Goal: Entertainment & Leisure: Consume media (video, audio)

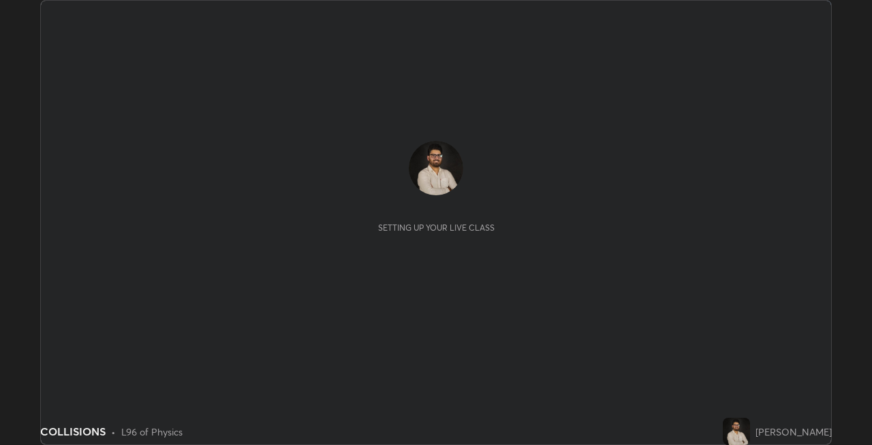
scroll to position [445, 872]
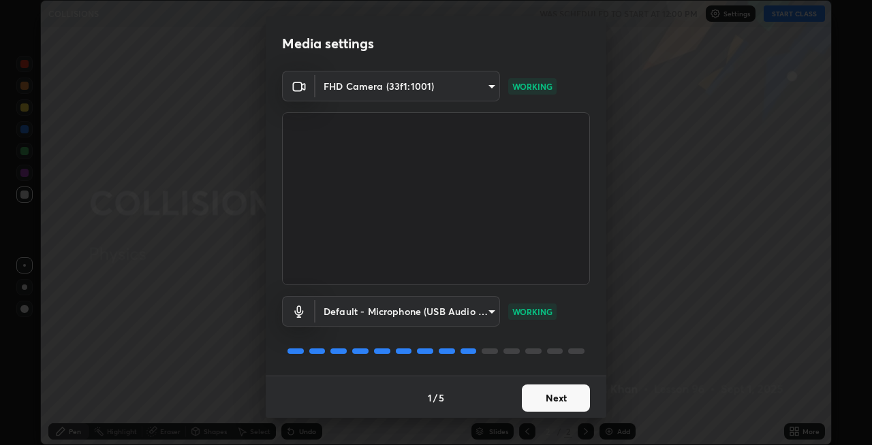
click at [529, 396] on button "Next" at bounding box center [556, 398] width 68 height 27
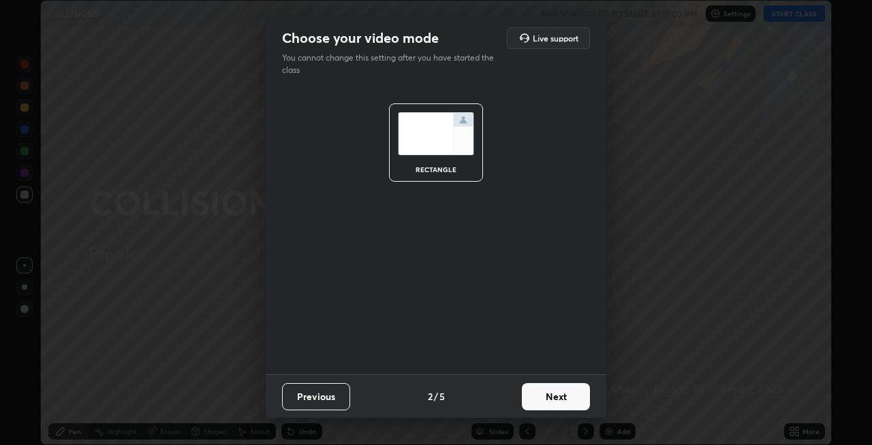
click at [534, 398] on button "Next" at bounding box center [556, 396] width 68 height 27
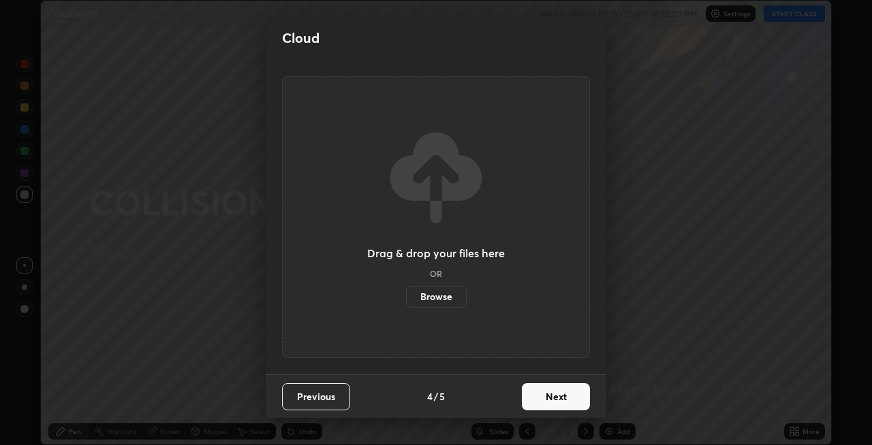
click at [537, 401] on button "Next" at bounding box center [556, 396] width 68 height 27
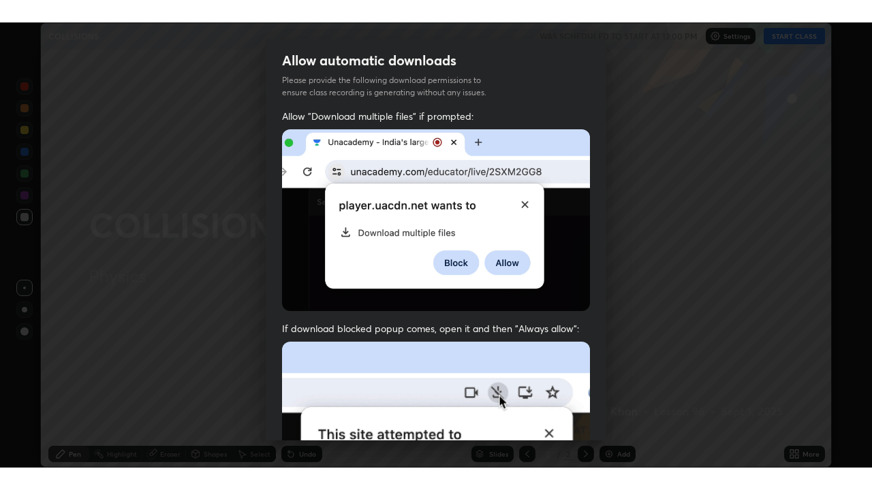
scroll to position [279, 0]
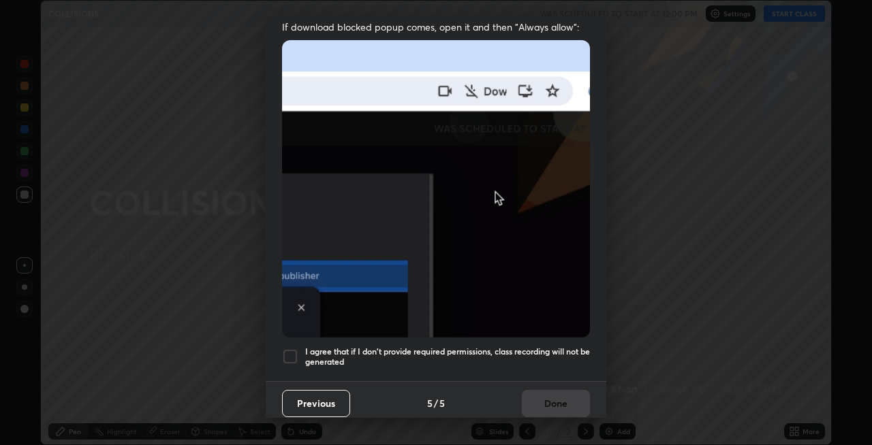
click at [287, 351] on div at bounding box center [290, 357] width 16 height 16
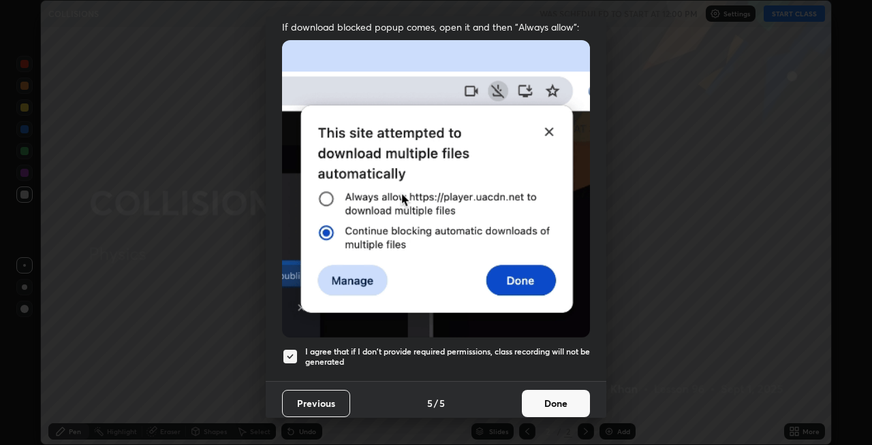
click at [539, 399] on button "Done" at bounding box center [556, 403] width 68 height 27
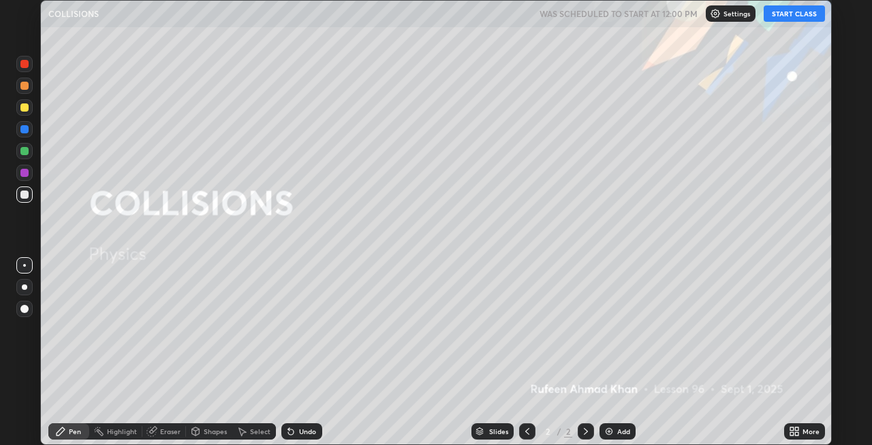
click at [787, 16] on button "START CLASS" at bounding box center [794, 13] width 61 height 16
click at [796, 429] on icon at bounding box center [796, 429] width 3 height 3
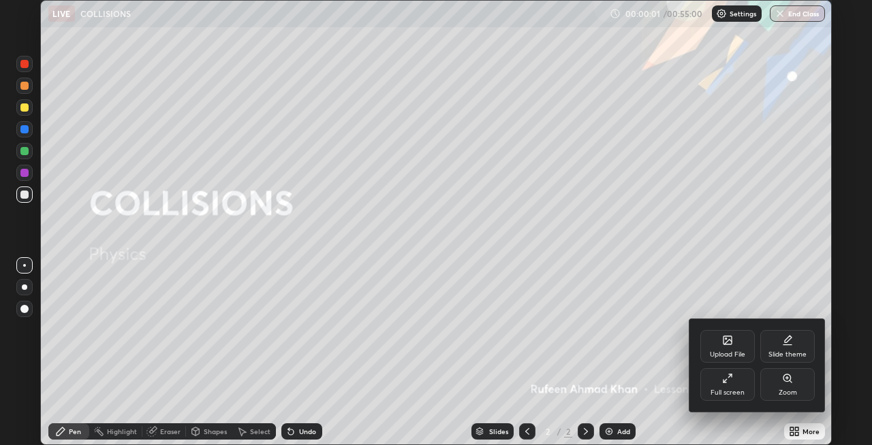
click at [735, 388] on div "Full screen" at bounding box center [727, 385] width 54 height 33
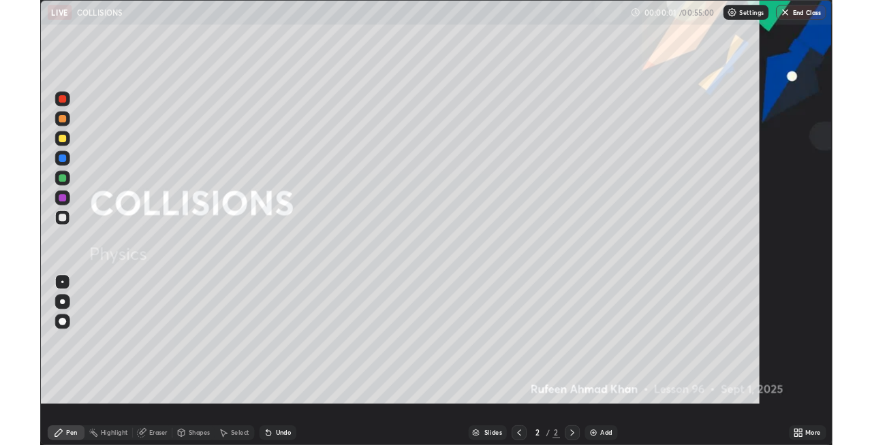
scroll to position [490, 872]
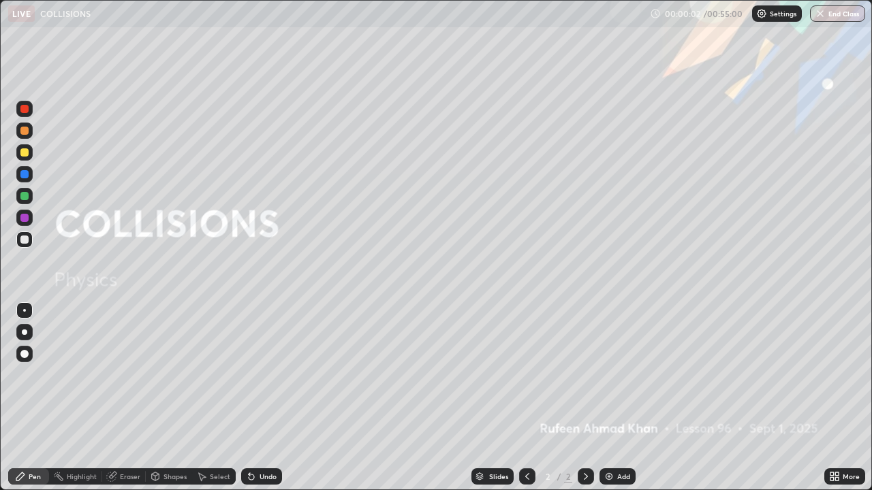
click at [620, 445] on div "Add" at bounding box center [623, 476] width 13 height 7
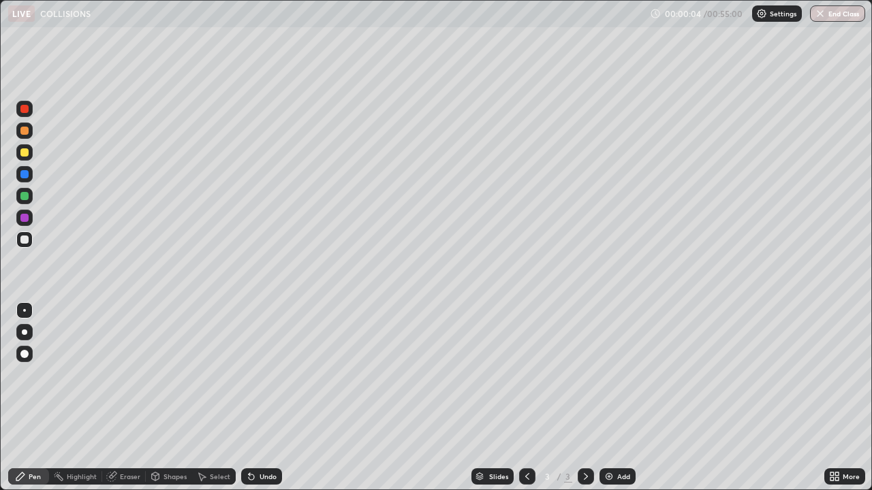
click at [23, 333] on div at bounding box center [24, 332] width 5 height 5
click at [24, 195] on div at bounding box center [24, 196] width 8 height 8
click at [623, 445] on div "Add" at bounding box center [617, 477] width 36 height 16
click at [622, 445] on div "Add" at bounding box center [623, 476] width 13 height 7
click at [23, 178] on div at bounding box center [24, 174] width 8 height 8
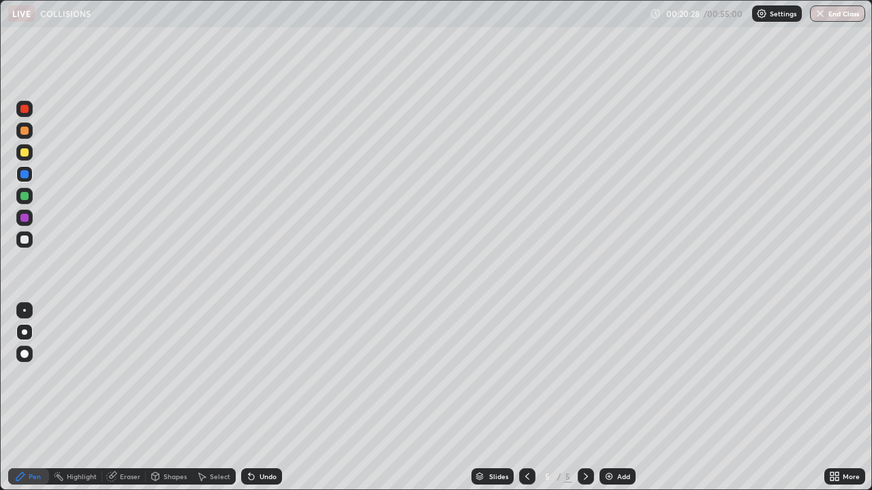
click at [27, 196] on div at bounding box center [24, 196] width 8 height 8
click at [125, 445] on div "Eraser" at bounding box center [124, 477] width 44 height 16
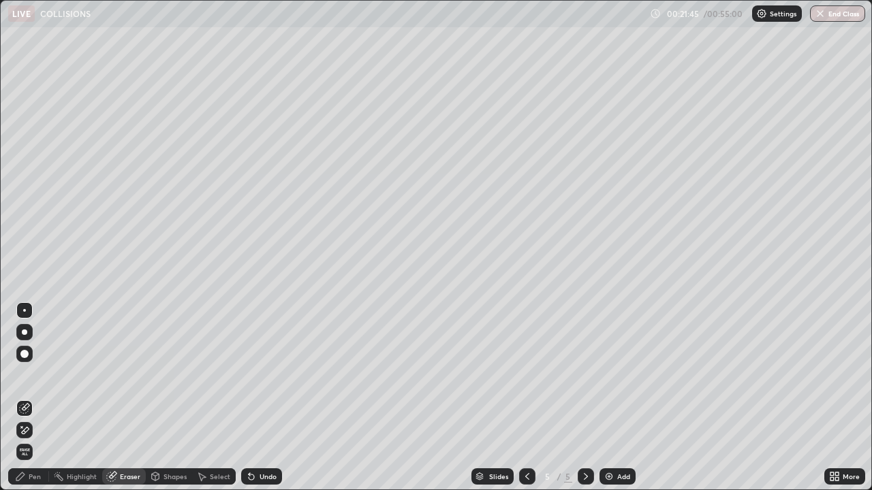
click at [37, 445] on div "Pen" at bounding box center [35, 476] width 12 height 7
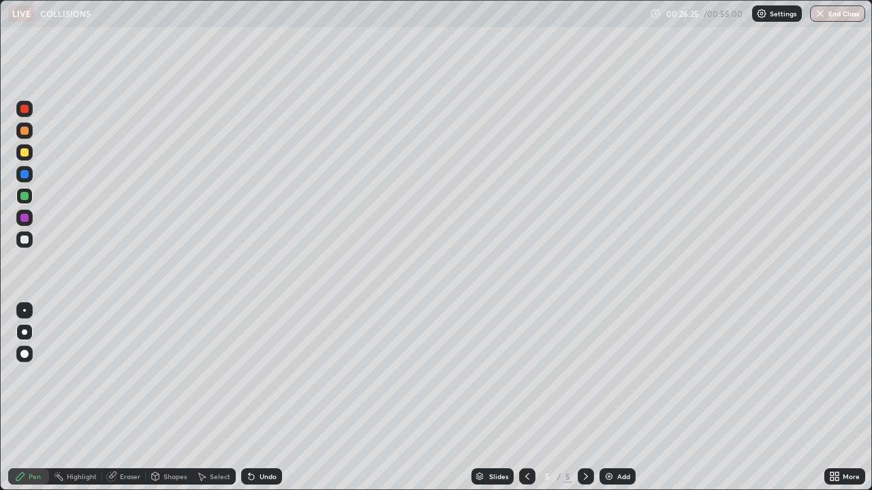
click at [624, 445] on div "Add" at bounding box center [617, 477] width 36 height 16
click at [829, 17] on button "End Class" at bounding box center [837, 13] width 55 height 16
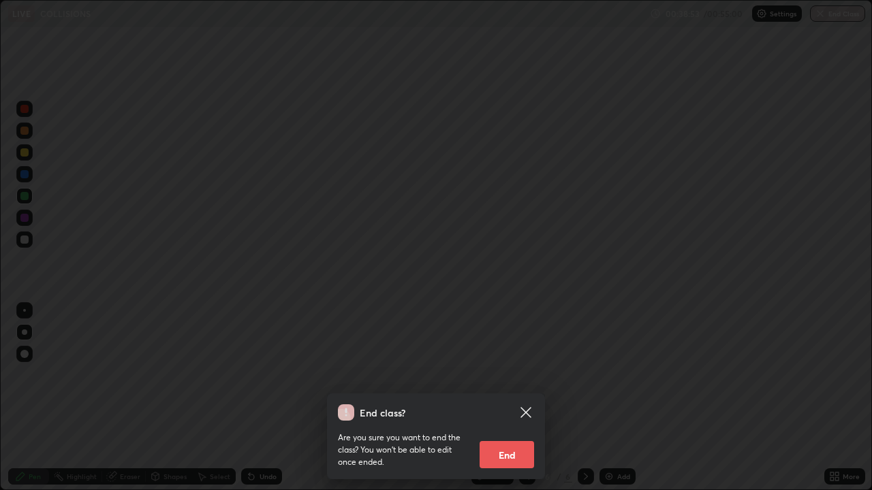
click at [527, 445] on button "End" at bounding box center [507, 454] width 54 height 27
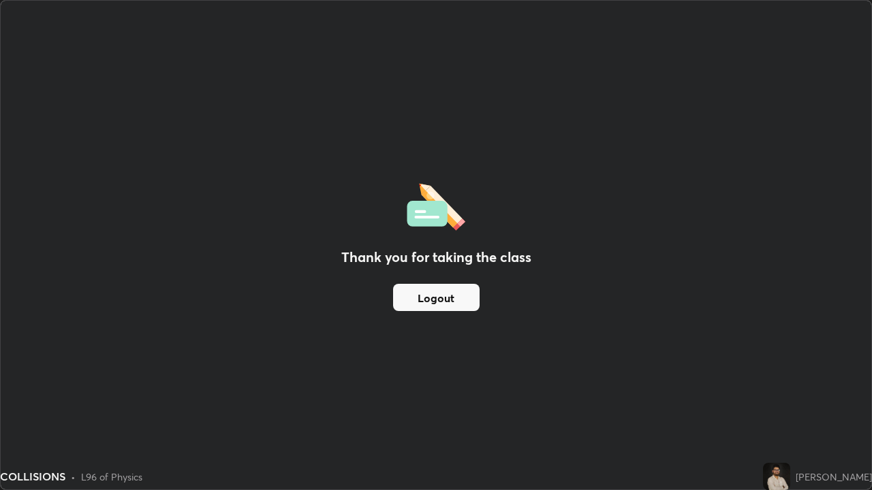
click at [555, 309] on div "Thank you for taking the class Logout" at bounding box center [436, 245] width 871 height 489
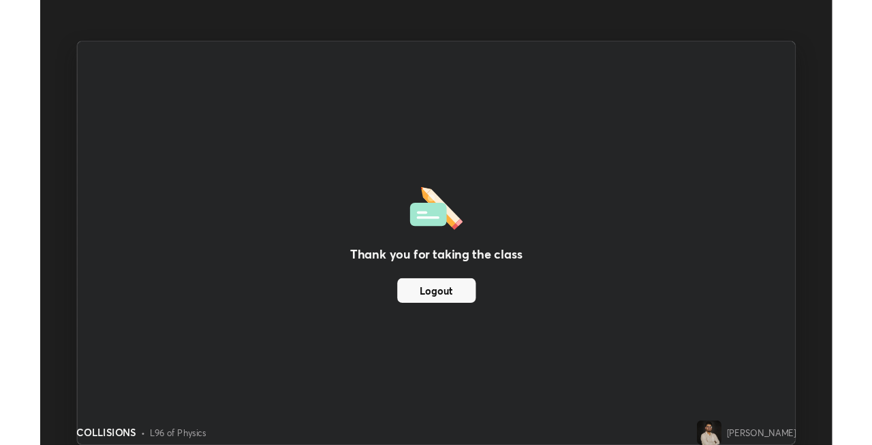
scroll to position [67670, 67244]
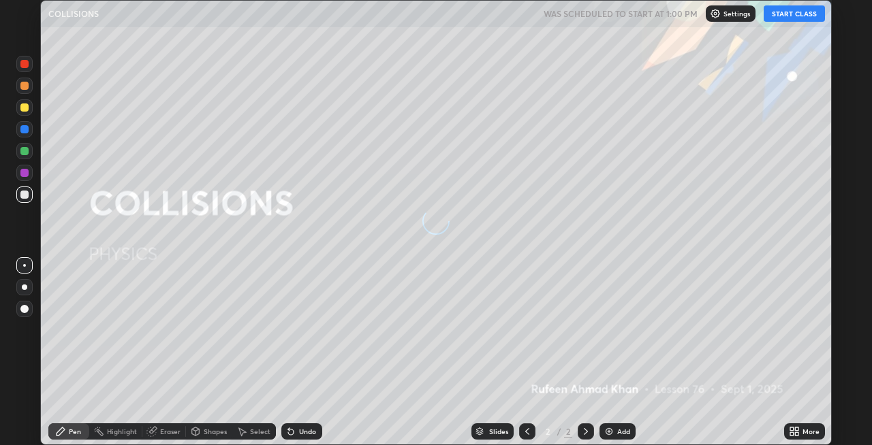
scroll to position [445, 872]
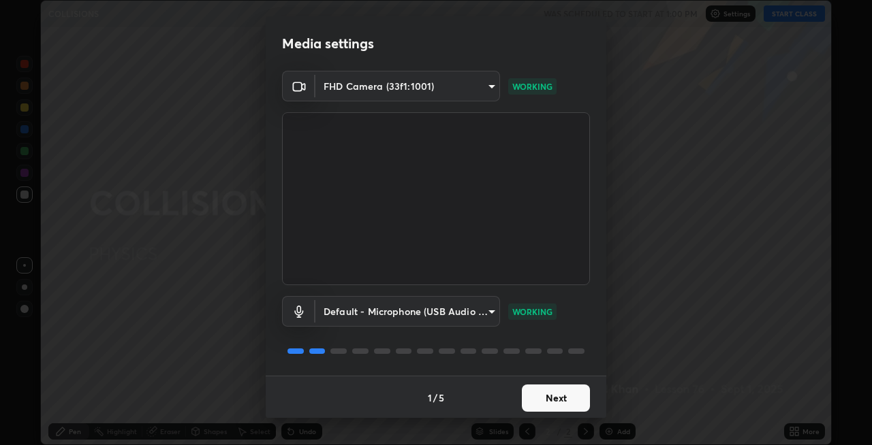
click at [528, 398] on button "Next" at bounding box center [556, 398] width 68 height 27
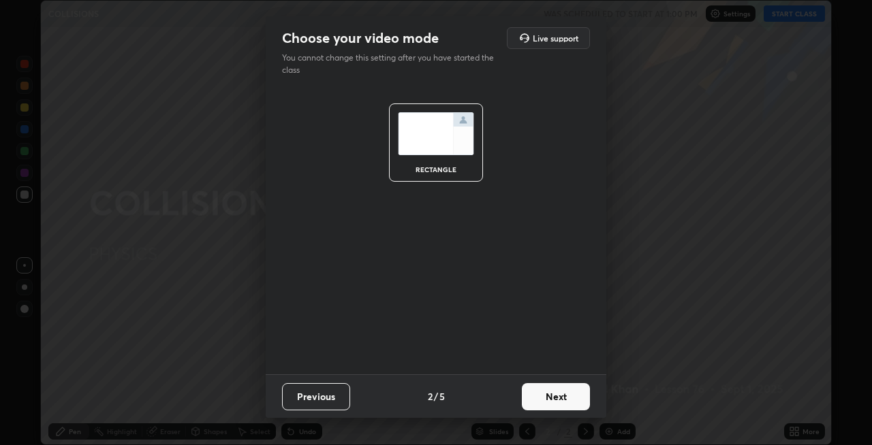
click at [528, 398] on button "Next" at bounding box center [556, 396] width 68 height 27
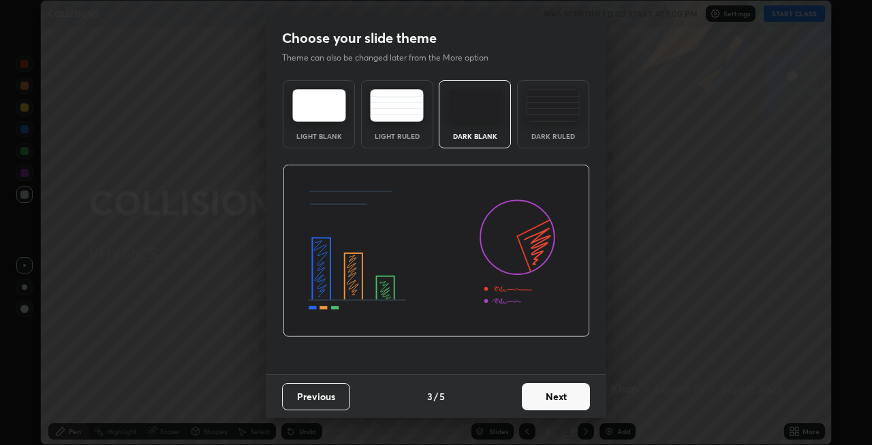
click at [522, 399] on button "Next" at bounding box center [556, 396] width 68 height 27
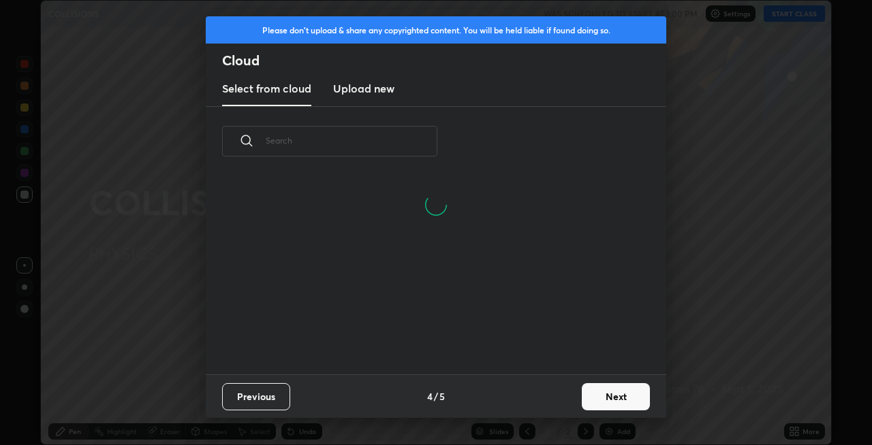
click at [590, 392] on button "Next" at bounding box center [616, 396] width 68 height 27
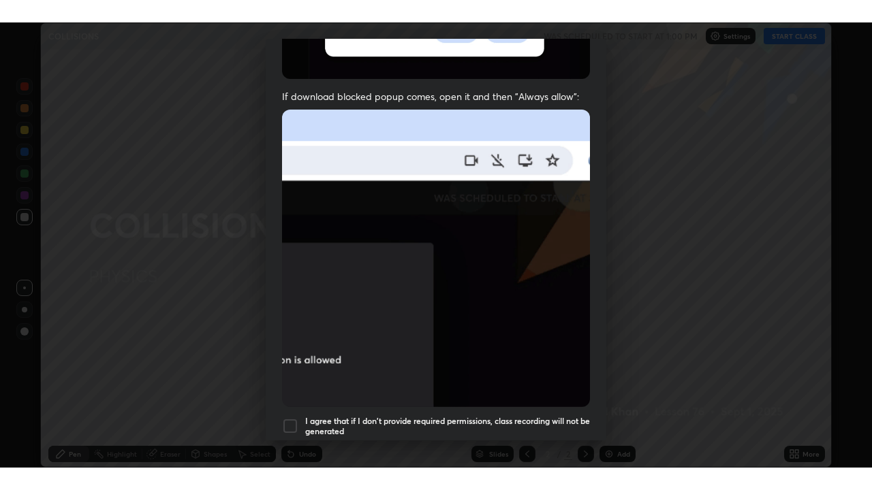
scroll to position [279, 0]
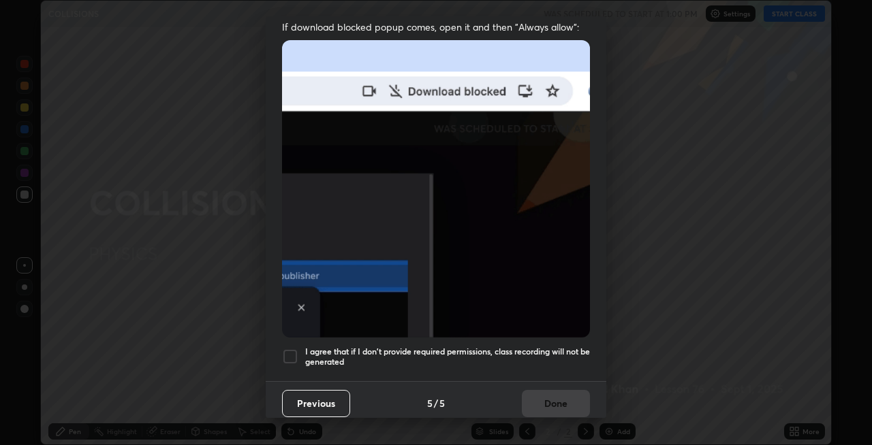
click at [289, 352] on div at bounding box center [290, 357] width 16 height 16
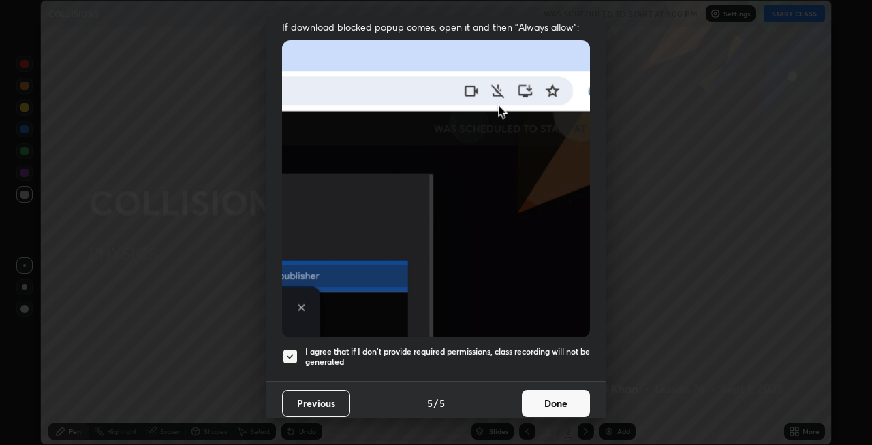
click at [554, 395] on button "Done" at bounding box center [556, 403] width 68 height 27
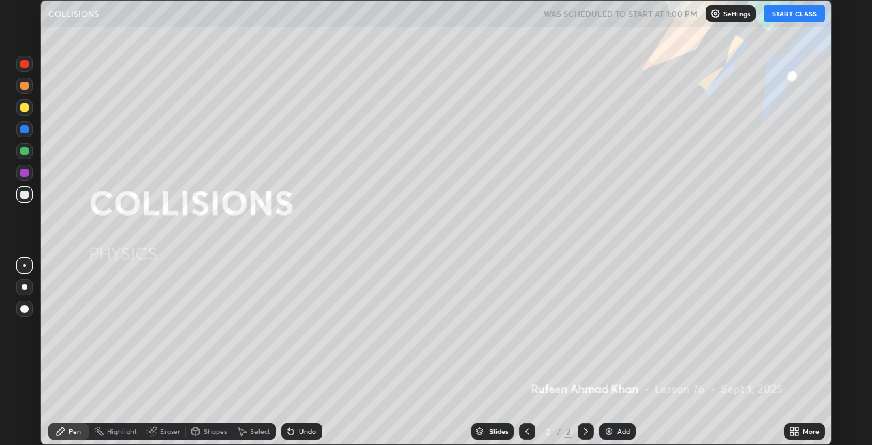
click at [785, 17] on button "START CLASS" at bounding box center [794, 13] width 61 height 16
click at [806, 430] on div "More" at bounding box center [810, 431] width 17 height 7
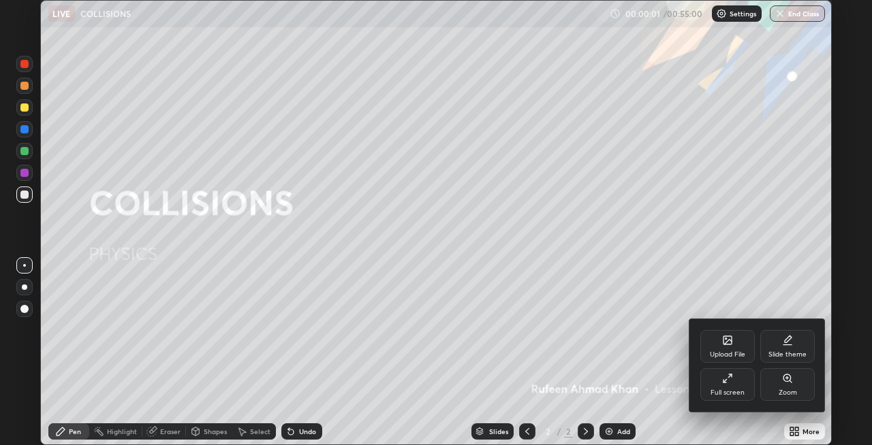
click at [730, 388] on div "Full screen" at bounding box center [727, 385] width 54 height 33
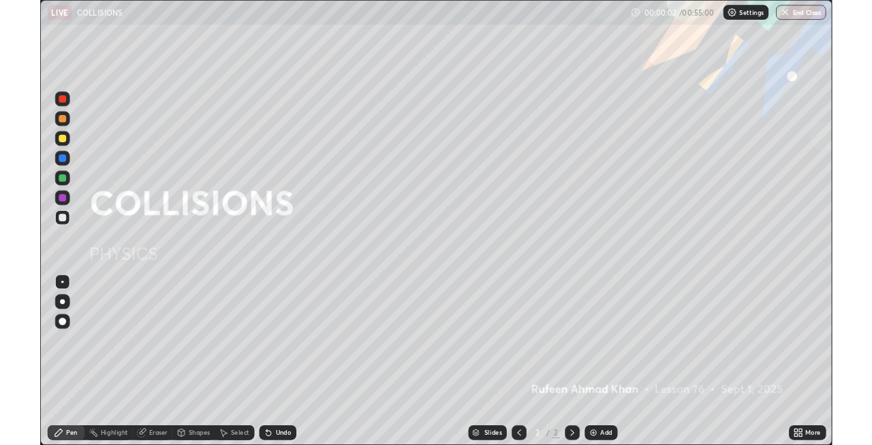
scroll to position [490, 872]
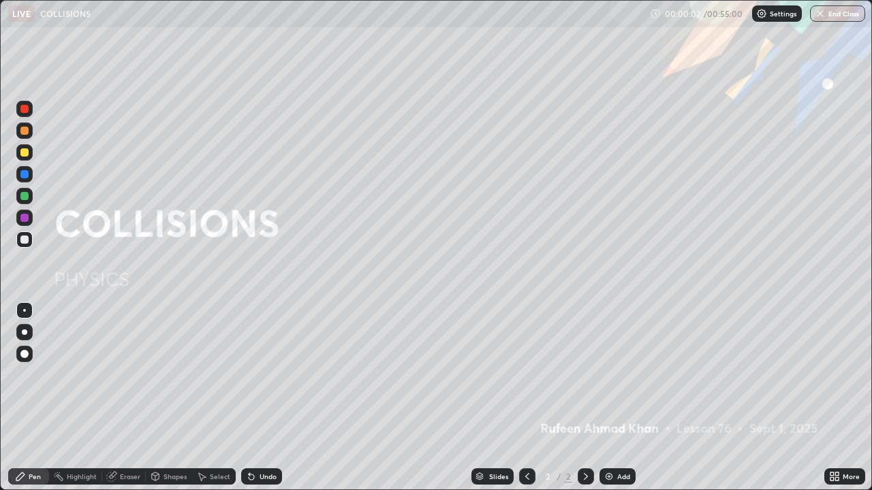
click at [623, 445] on div "Add" at bounding box center [623, 476] width 13 height 7
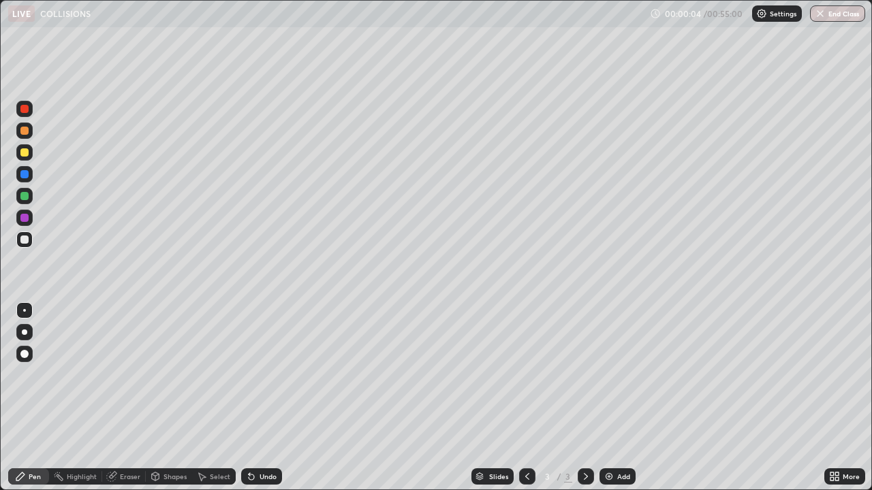
click at [25, 332] on div at bounding box center [24, 332] width 5 height 5
click at [27, 194] on div at bounding box center [24, 196] width 8 height 8
click at [25, 332] on div at bounding box center [24, 332] width 5 height 5
click at [615, 445] on div "Add" at bounding box center [617, 477] width 36 height 16
click at [267, 445] on div "Undo" at bounding box center [261, 477] width 41 height 16
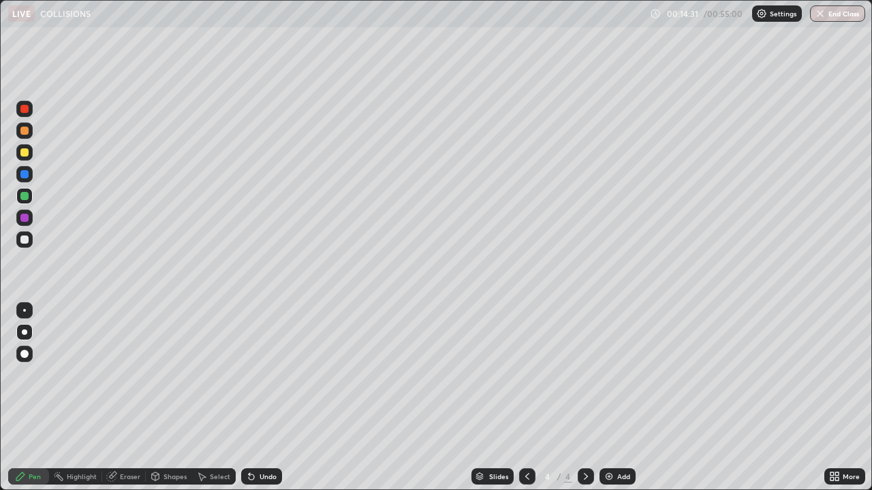
click at [24, 241] on div at bounding box center [24, 240] width 8 height 8
click at [617, 445] on div "Add" at bounding box center [623, 476] width 13 height 7
click at [23, 132] on div at bounding box center [24, 131] width 8 height 8
click at [27, 175] on div at bounding box center [24, 174] width 8 height 8
click at [139, 445] on div "Eraser" at bounding box center [130, 476] width 20 height 7
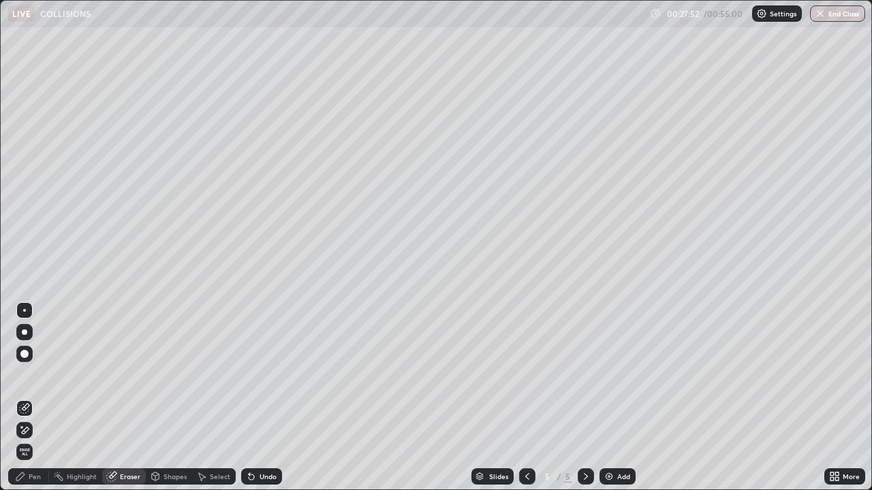
click at [42, 445] on div "Pen" at bounding box center [28, 477] width 41 height 16
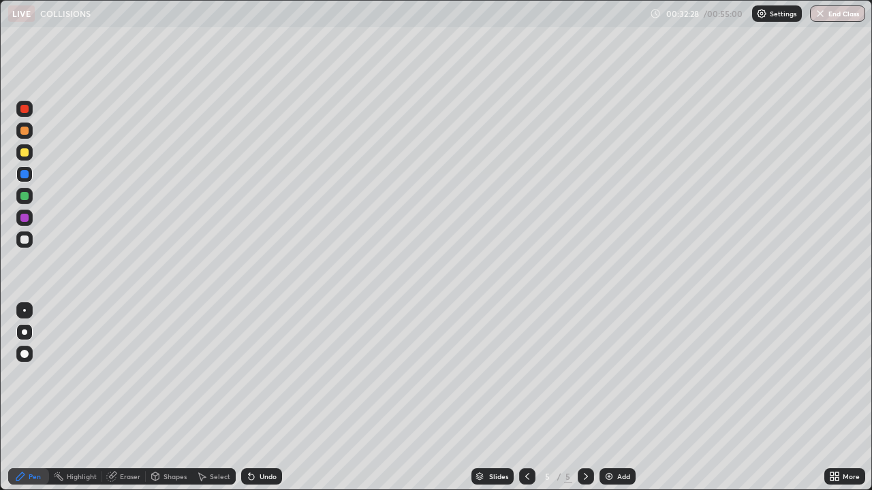
click at [617, 445] on div "Add" at bounding box center [623, 476] width 13 height 7
click at [25, 153] on div at bounding box center [24, 152] width 8 height 8
click at [25, 239] on div at bounding box center [24, 240] width 8 height 8
click at [623, 445] on div "Add" at bounding box center [623, 476] width 13 height 7
click at [846, 16] on button "End Class" at bounding box center [838, 13] width 54 height 16
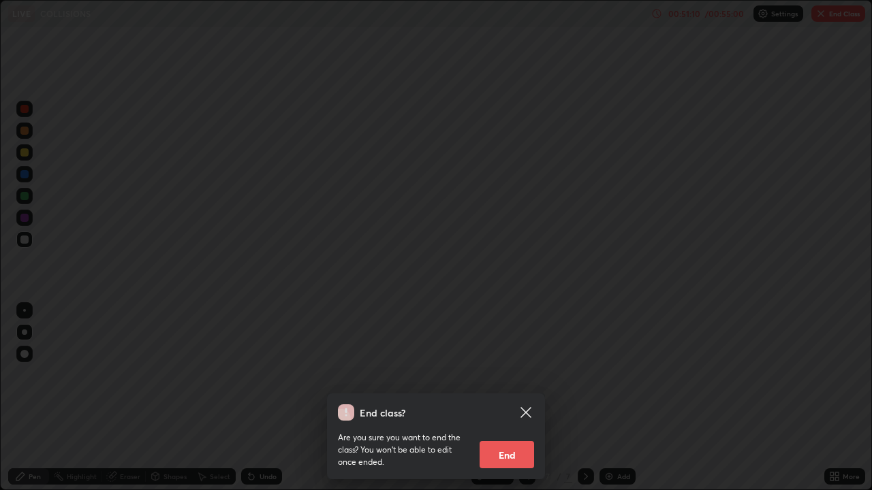
click at [522, 445] on button "End" at bounding box center [507, 454] width 54 height 27
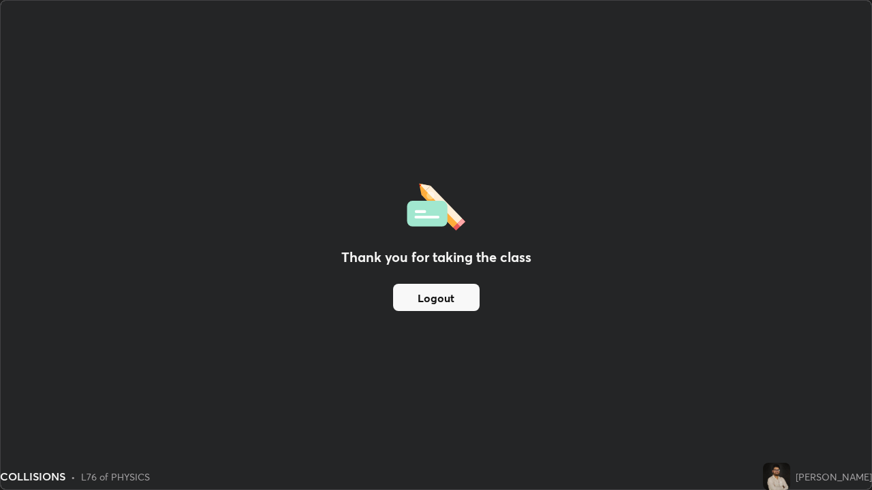
click at [807, 99] on div "Thank you for taking the class Logout" at bounding box center [436, 245] width 871 height 489
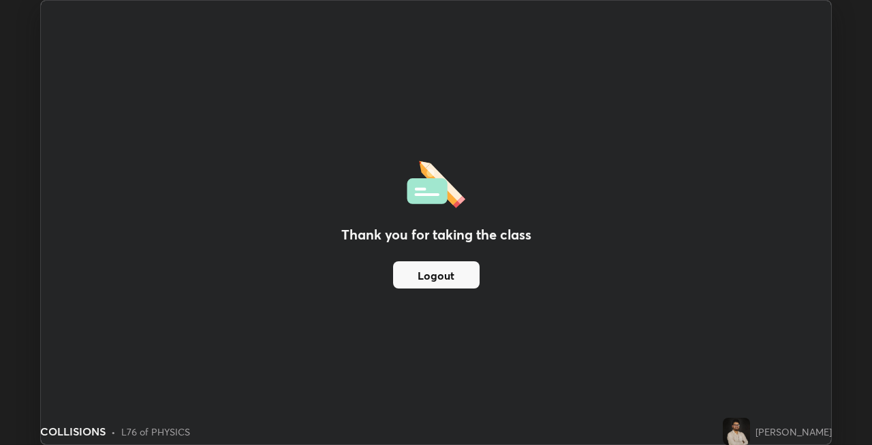
scroll to position [67670, 67244]
